Goal: Information Seeking & Learning: Learn about a topic

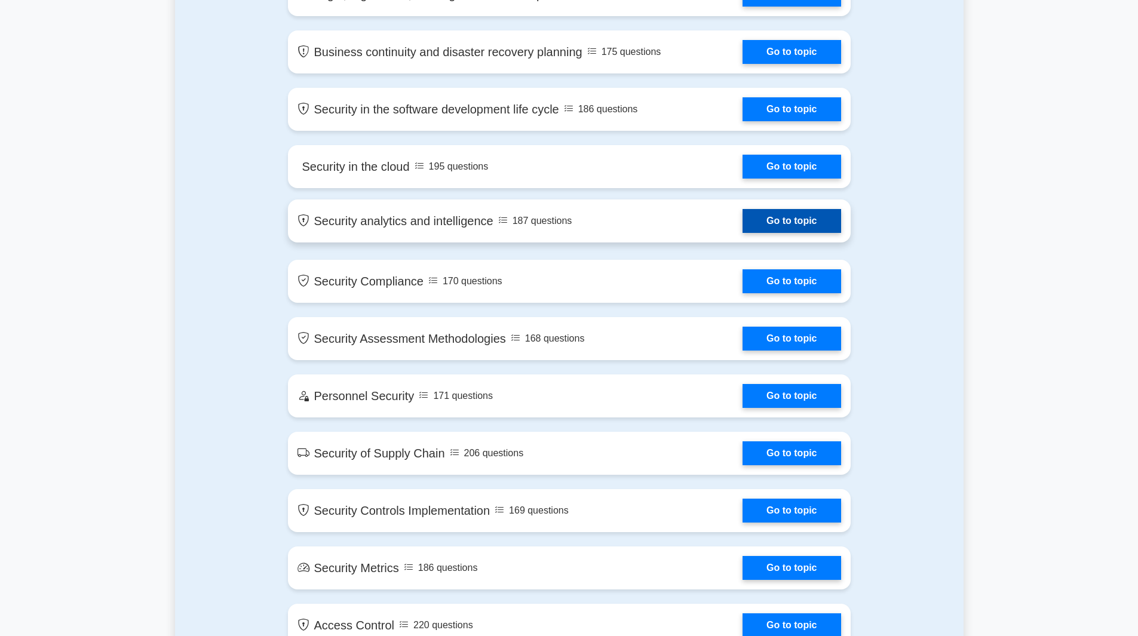
scroll to position [1536, 0]
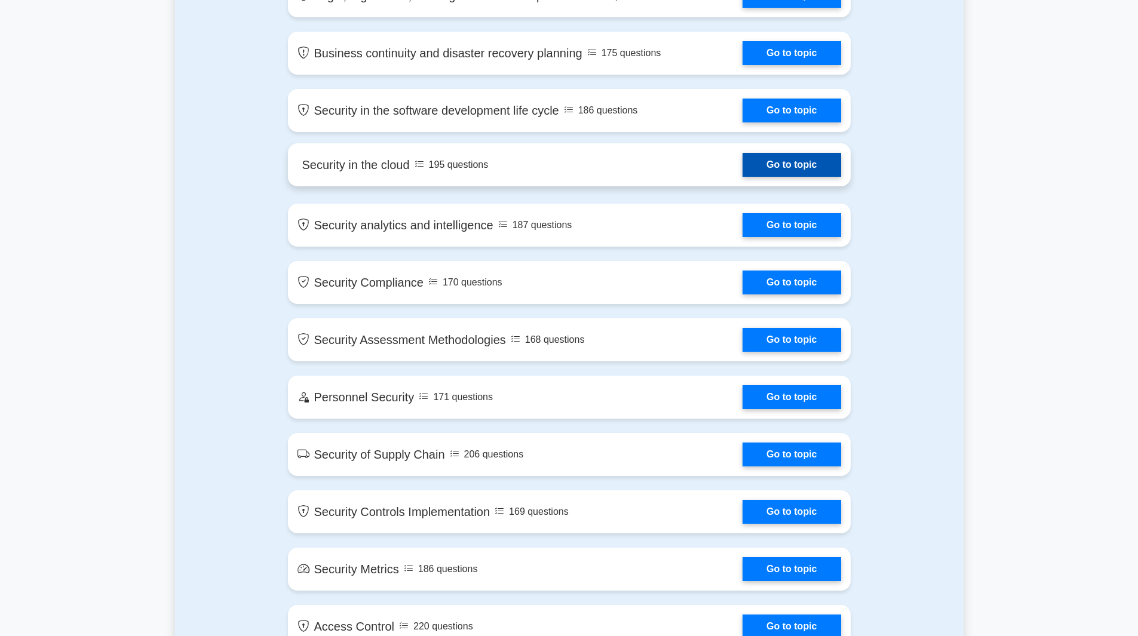
click at [777, 163] on link "Go to topic" at bounding box center [791, 165] width 98 height 24
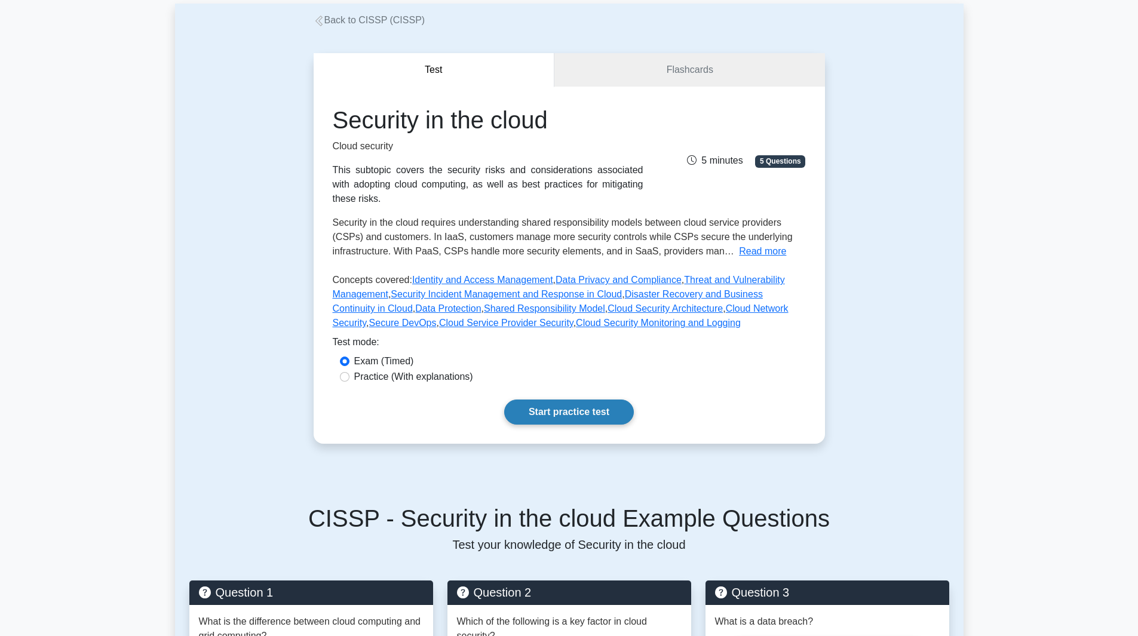
scroll to position [63, 0]
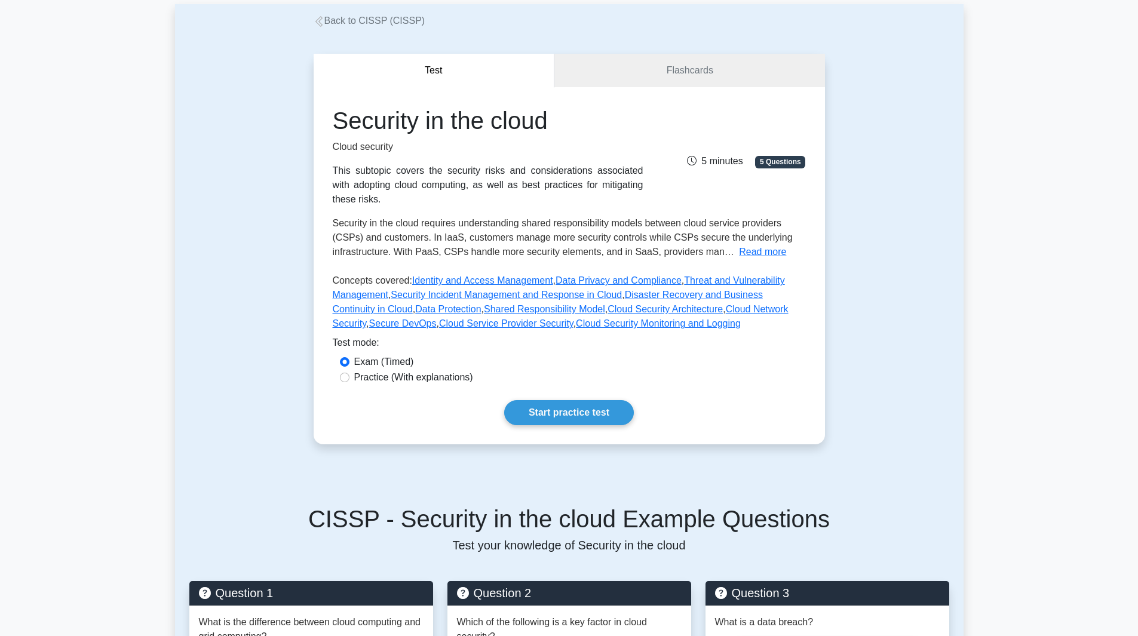
click at [434, 370] on label "Practice (With explanations)" at bounding box center [413, 377] width 119 height 14
click at [349, 373] on input "Practice (With explanations)" at bounding box center [345, 378] width 10 height 10
radio input "true"
click at [616, 403] on link "Start practice test" at bounding box center [569, 412] width 130 height 25
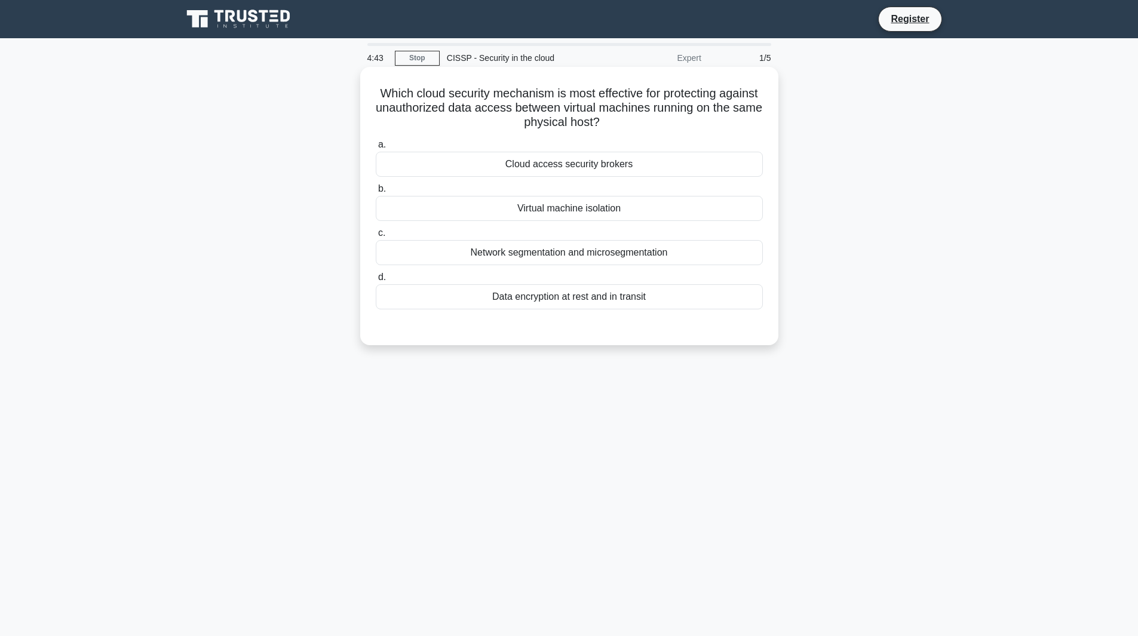
click at [624, 165] on div "Cloud access security brokers" at bounding box center [569, 164] width 387 height 25
click at [376, 149] on input "a. Cloud access security brokers" at bounding box center [376, 145] width 0 height 8
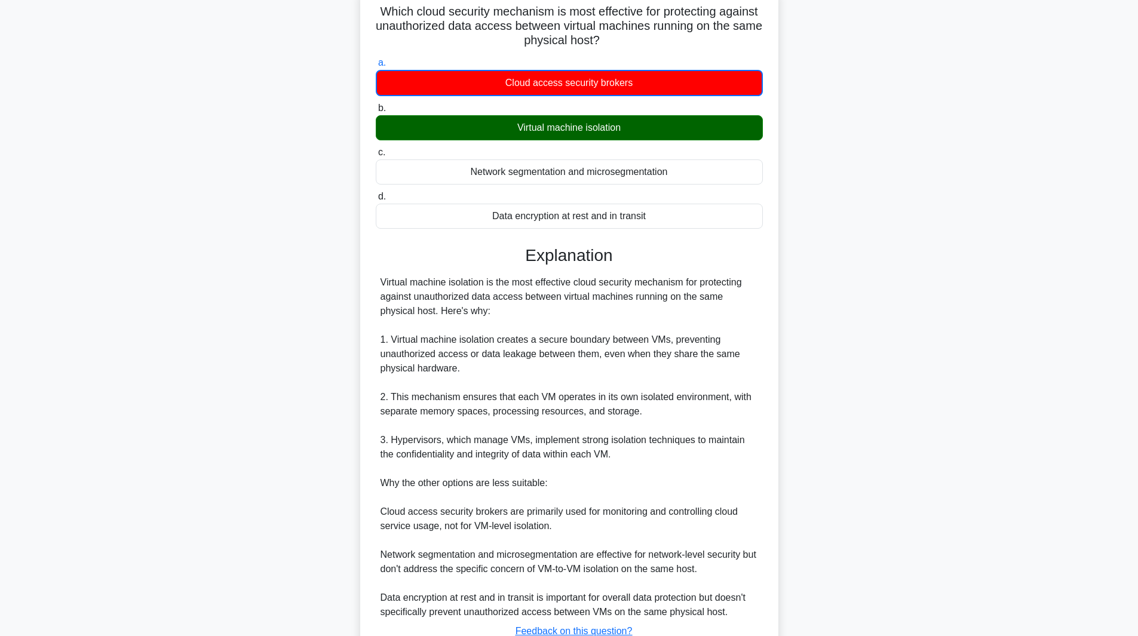
scroll to position [174, 0]
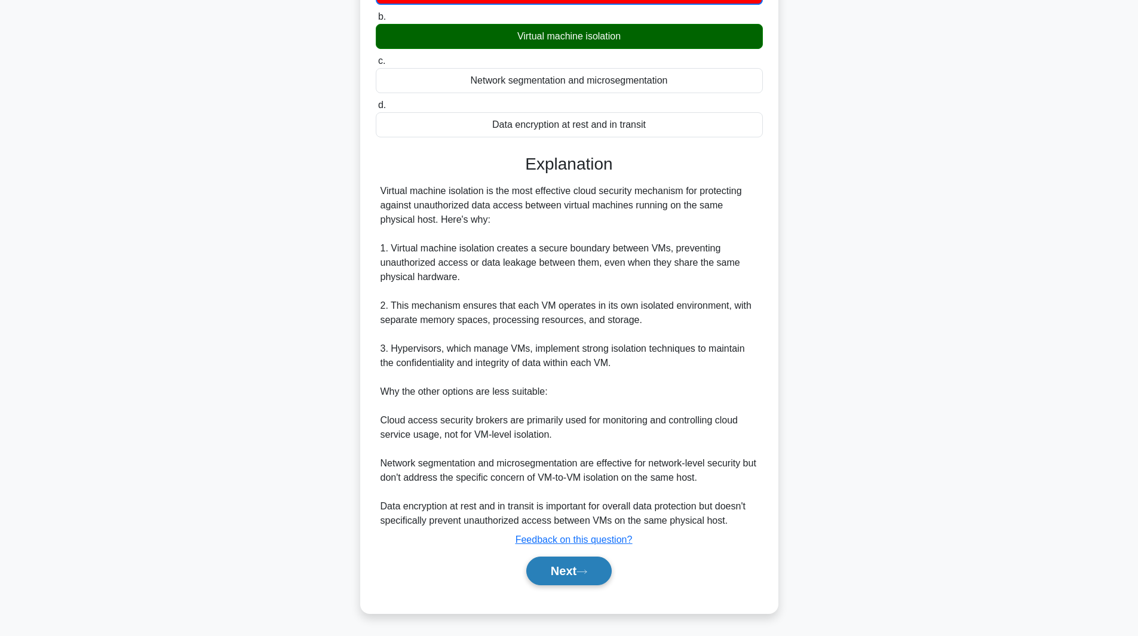
click at [568, 572] on button "Next" at bounding box center [568, 571] width 85 height 29
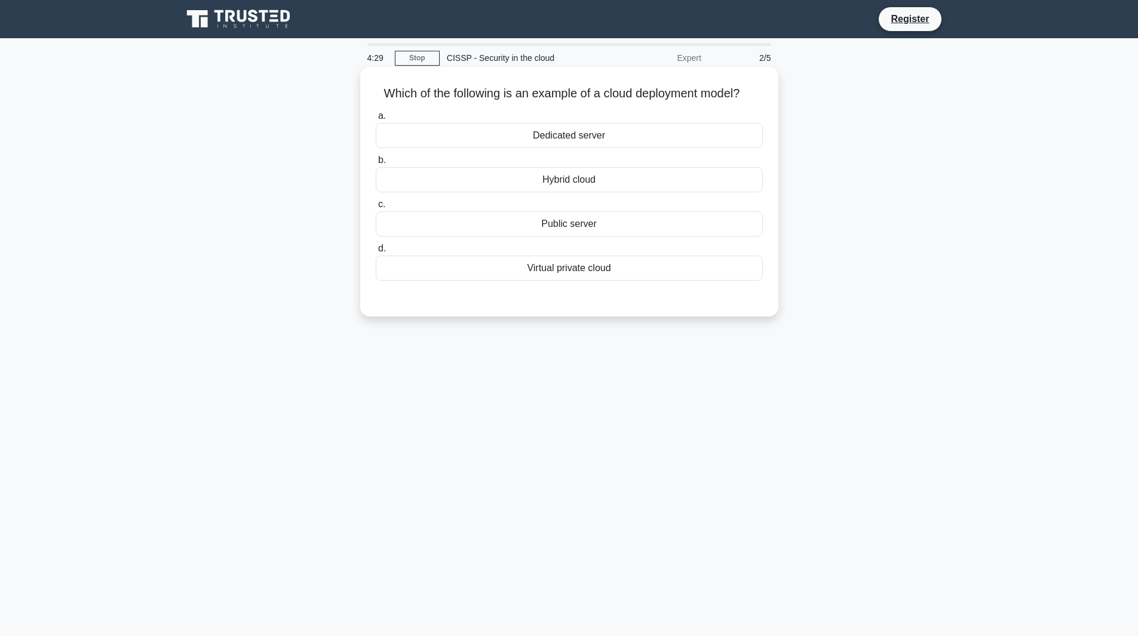
scroll to position [9, 0]
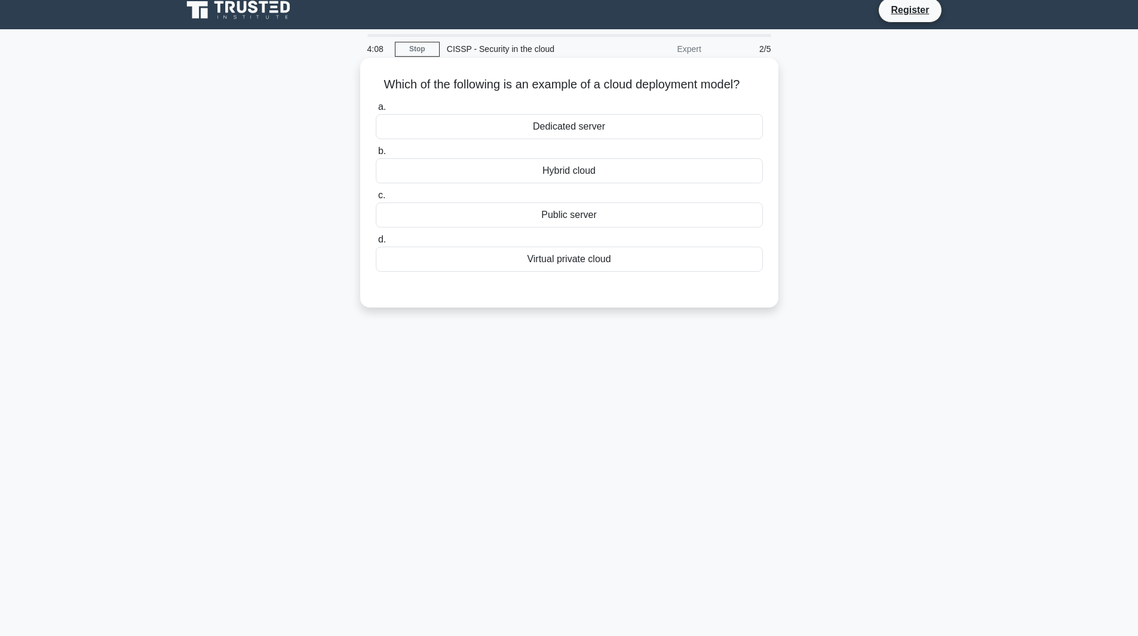
click at [598, 170] on div "Hybrid cloud" at bounding box center [569, 170] width 387 height 25
click at [376, 155] on input "b. Hybrid cloud" at bounding box center [376, 152] width 0 height 8
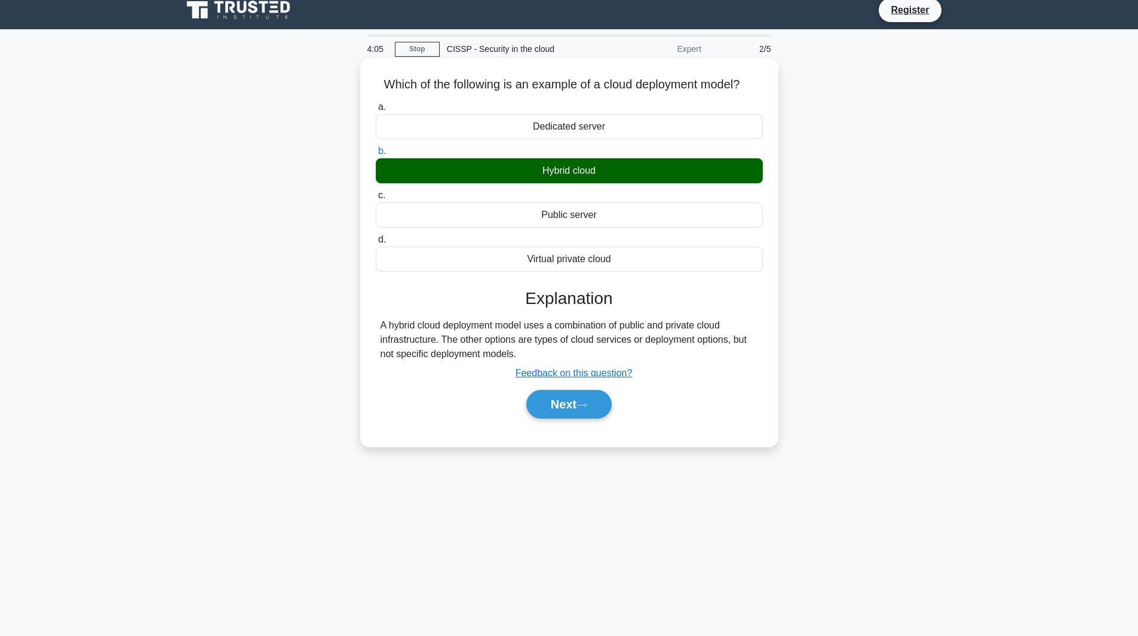
drag, startPoint x: 579, startPoint y: 407, endPoint x: 579, endPoint y: 390, distance: 17.3
click at [579, 390] on div "Next" at bounding box center [569, 404] width 387 height 38
click at [595, 405] on button "Next" at bounding box center [568, 404] width 85 height 29
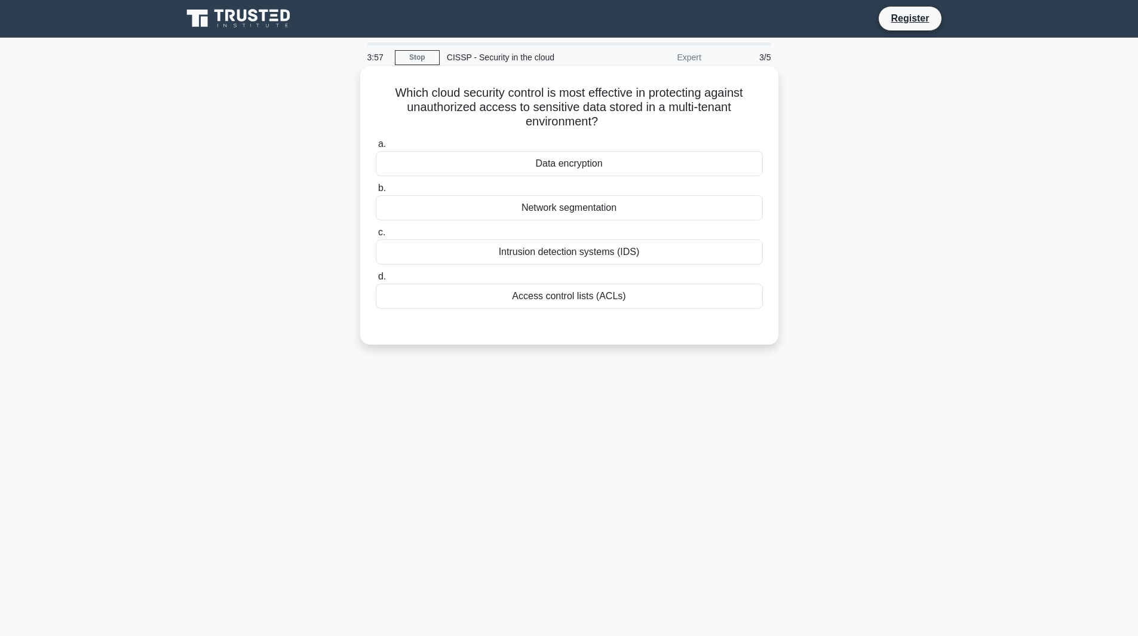
scroll to position [0, 0]
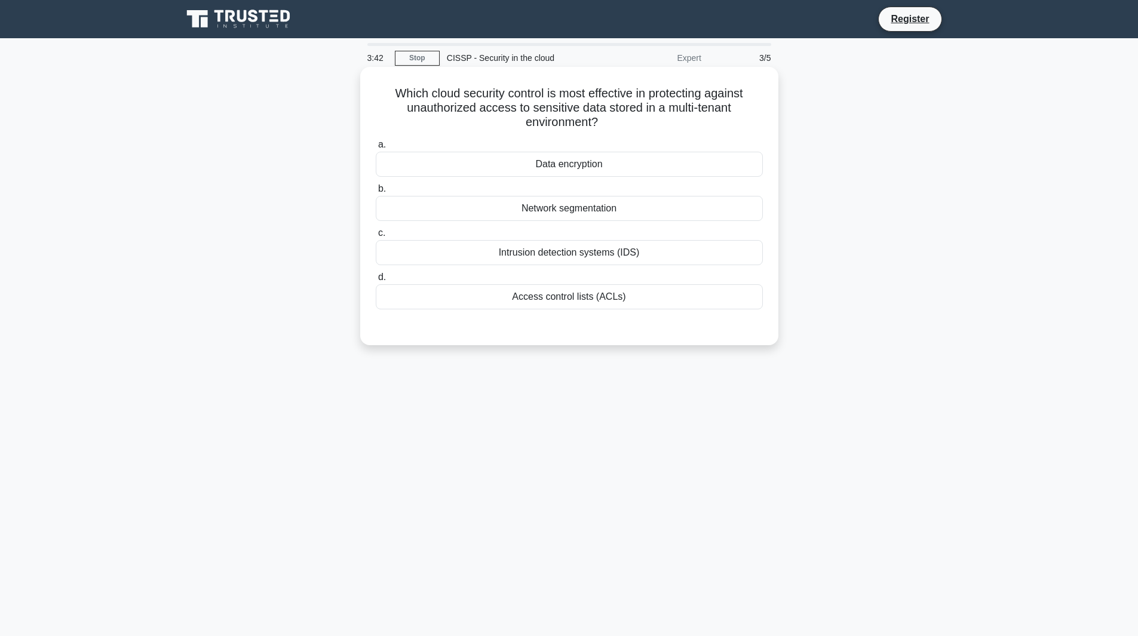
click at [566, 297] on div "Access control lists (ACLs)" at bounding box center [569, 296] width 387 height 25
click at [376, 281] on input "d. Access control lists (ACLs)" at bounding box center [376, 278] width 0 height 8
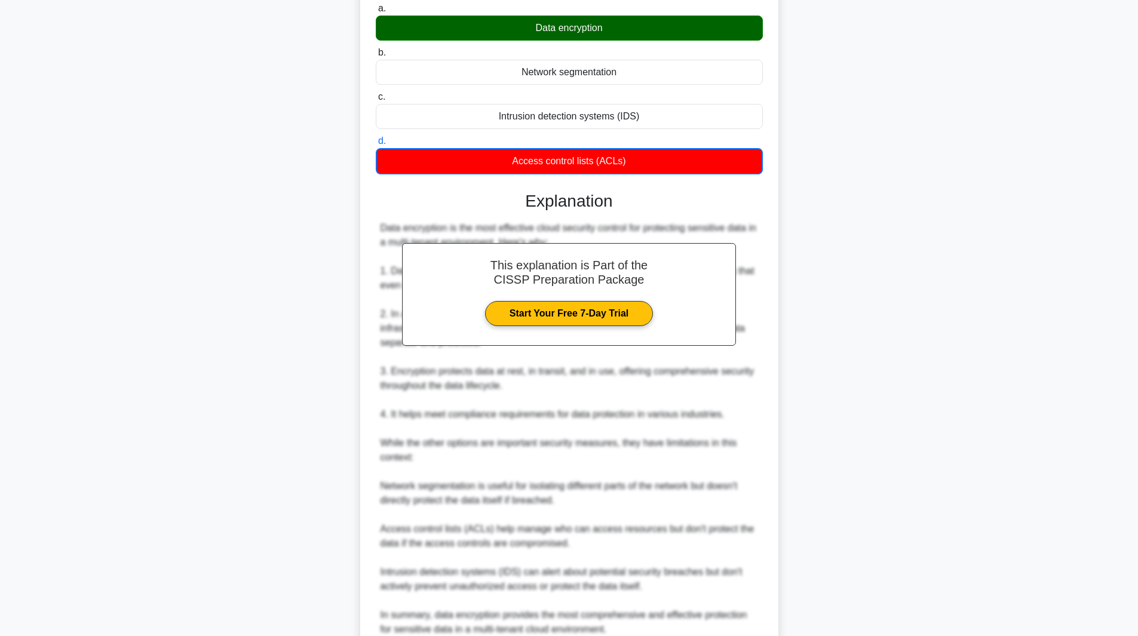
scroll to position [245, 0]
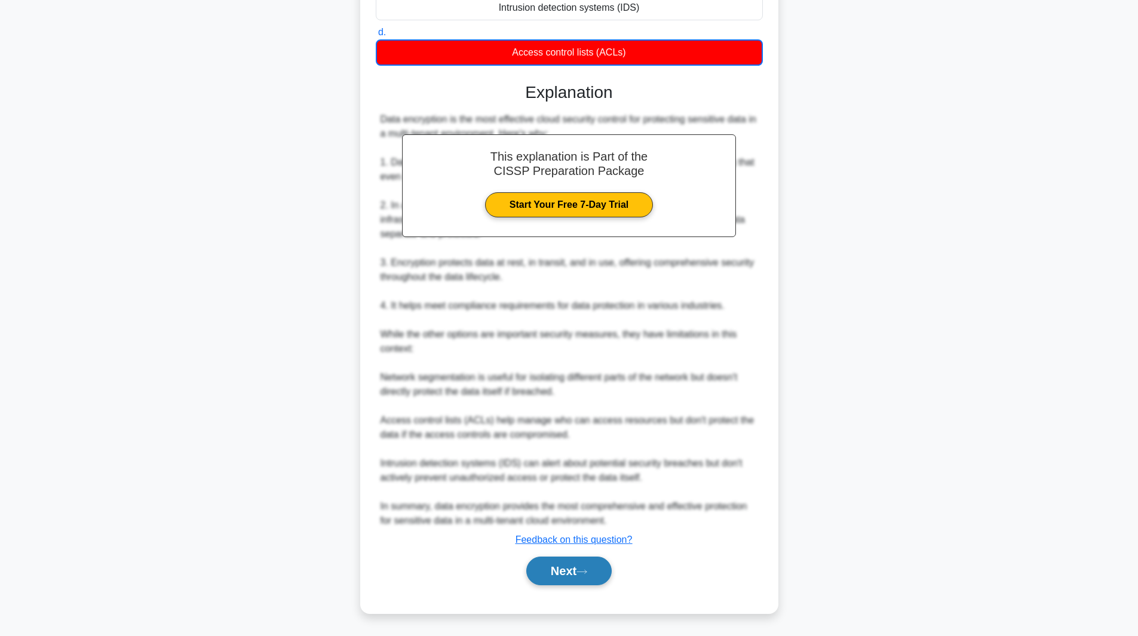
click at [571, 568] on button "Next" at bounding box center [568, 571] width 85 height 29
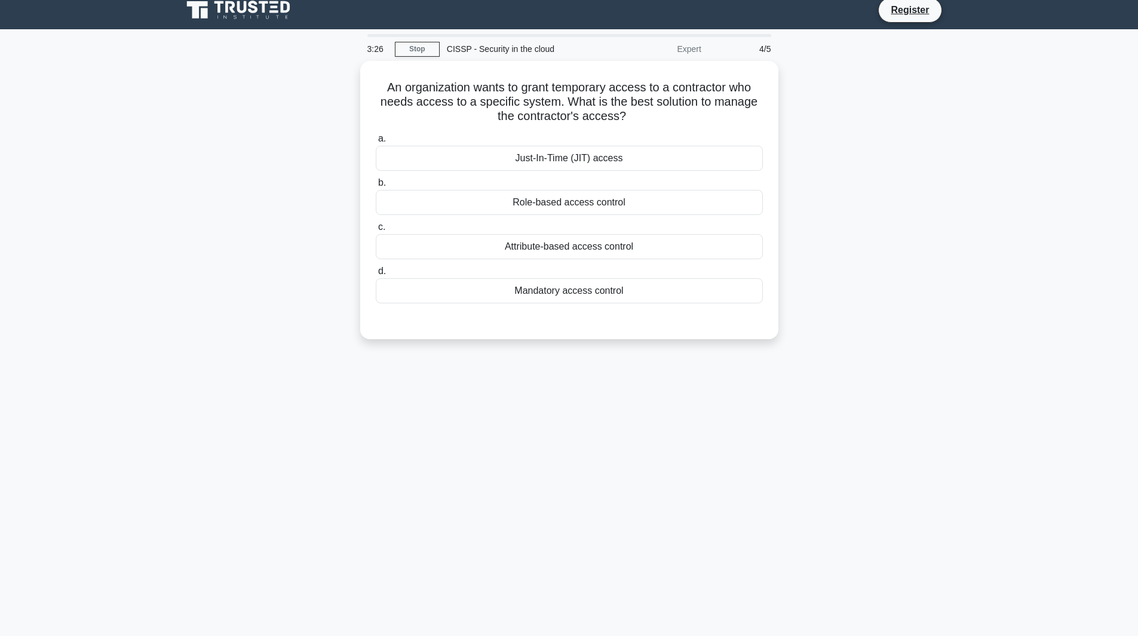
scroll to position [9, 0]
click at [593, 155] on div "Just-In-Time (JIT) access" at bounding box center [569, 155] width 387 height 25
click at [376, 140] on input "a. Just-In-Time (JIT) access" at bounding box center [376, 136] width 0 height 8
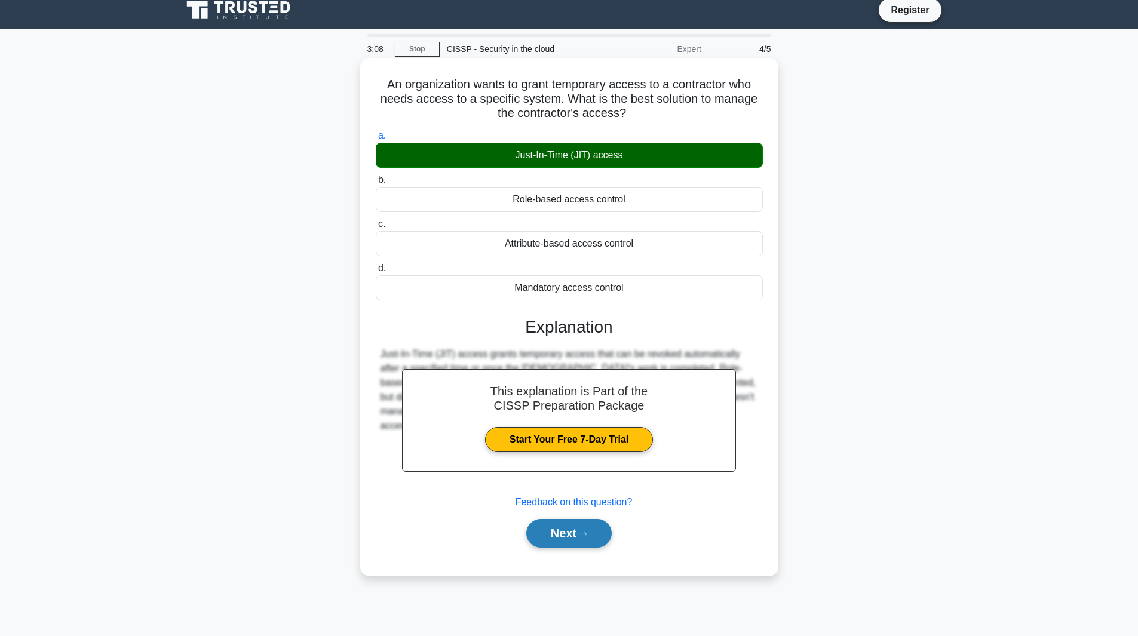
click at [552, 529] on button "Next" at bounding box center [568, 533] width 85 height 29
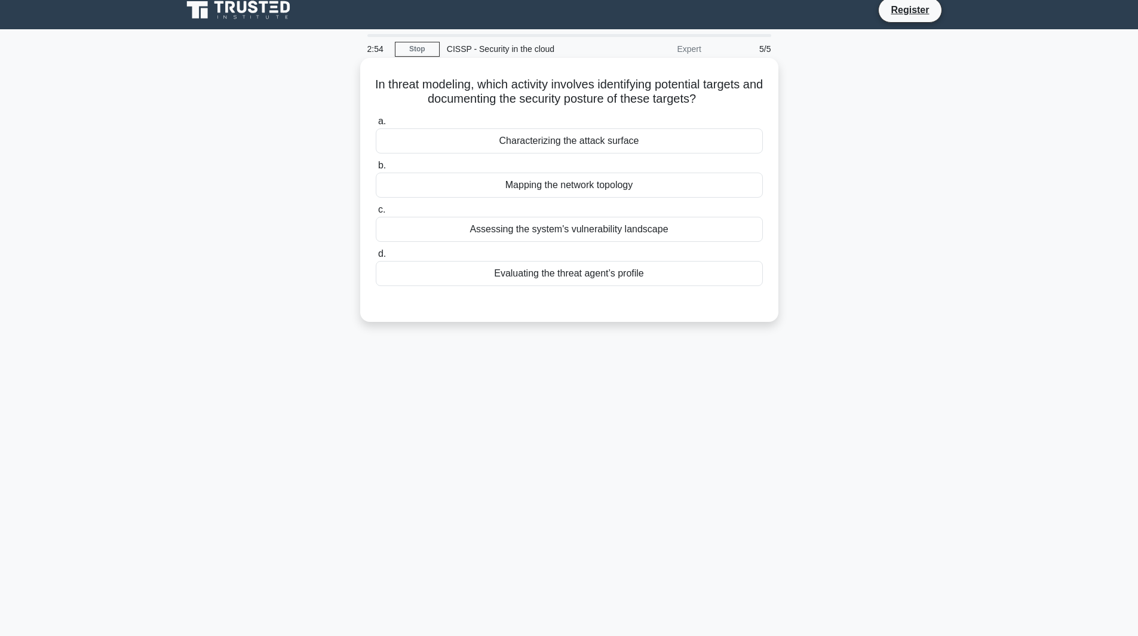
click at [616, 231] on div "Assessing the system's vulnerability landscape" at bounding box center [569, 229] width 387 height 25
click at [376, 214] on input "c. Assessing the system's vulnerability landscape" at bounding box center [376, 210] width 0 height 8
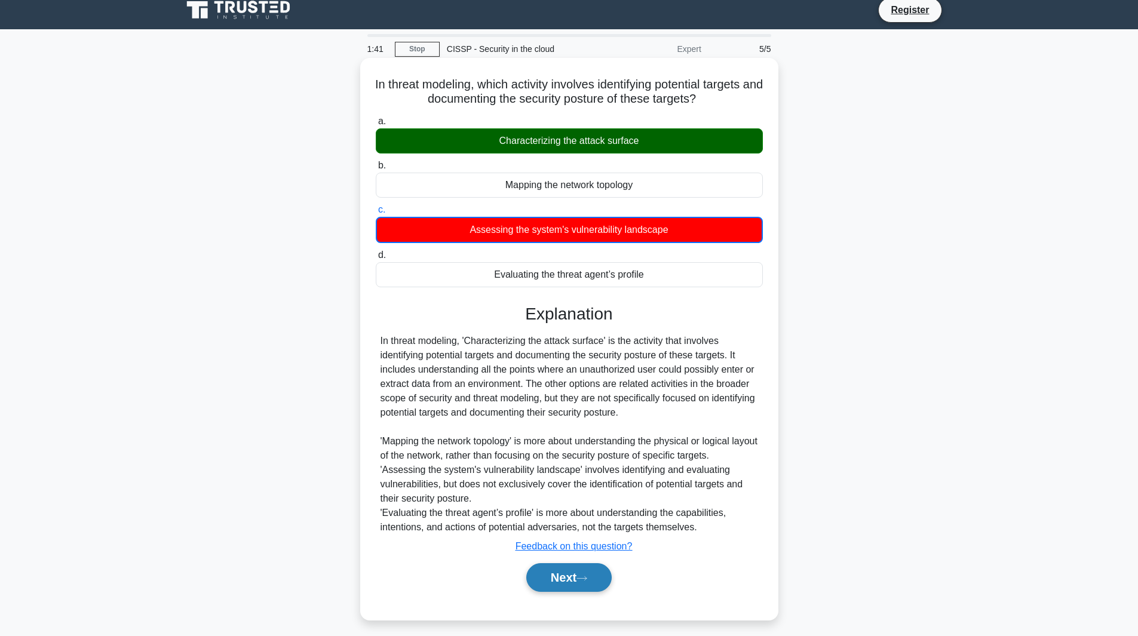
click at [582, 575] on button "Next" at bounding box center [568, 577] width 85 height 29
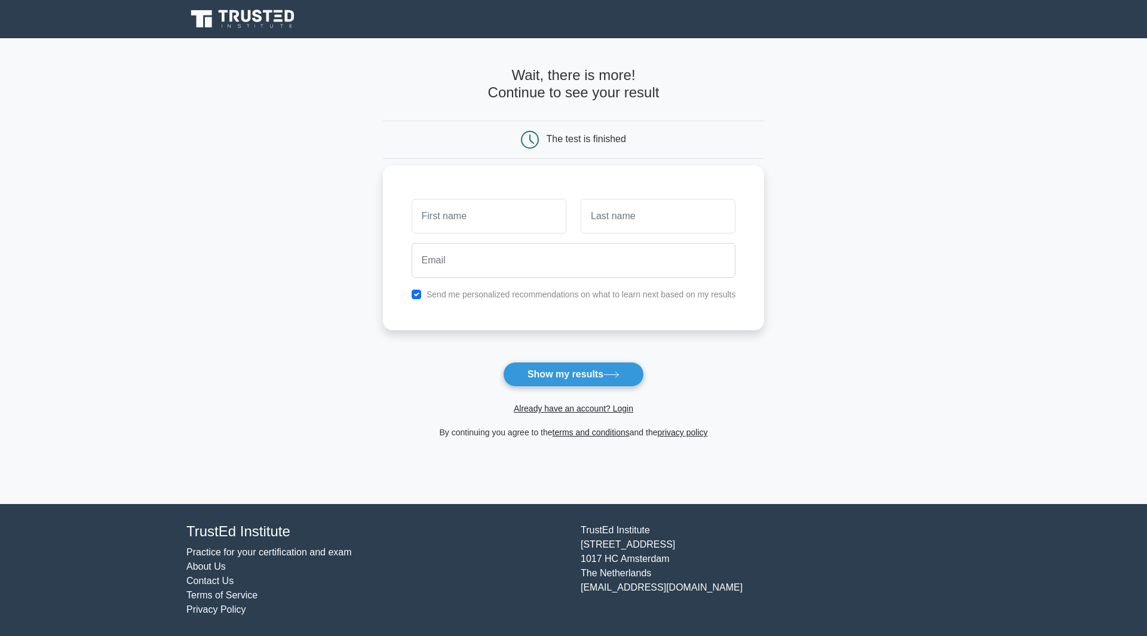
click at [488, 293] on label "Send me personalized recommendations on what to learn next based on my results" at bounding box center [580, 295] width 309 height 10
click at [585, 378] on button "Show my results" at bounding box center [573, 374] width 141 height 25
click at [419, 300] on div "Send me personalized recommendations on what to learn next based on my results" at bounding box center [573, 294] width 339 height 14
click at [417, 293] on input "checkbox" at bounding box center [416, 295] width 10 height 10
checkbox input "false"
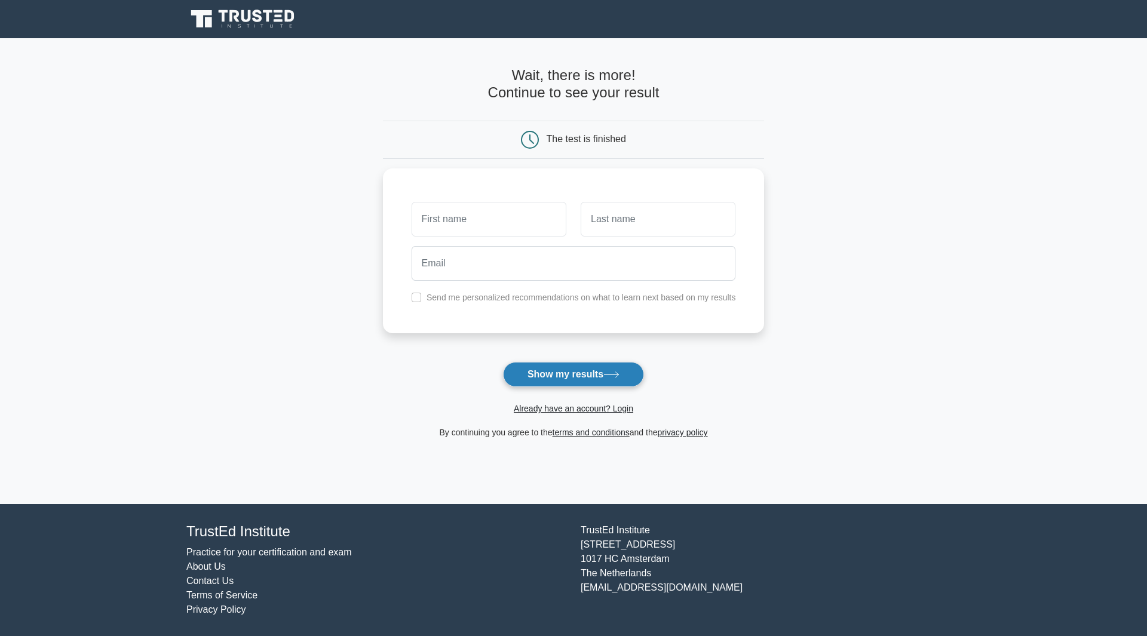
click at [608, 379] on button "Show my results" at bounding box center [573, 374] width 141 height 25
